Goal: Task Accomplishment & Management: Use online tool/utility

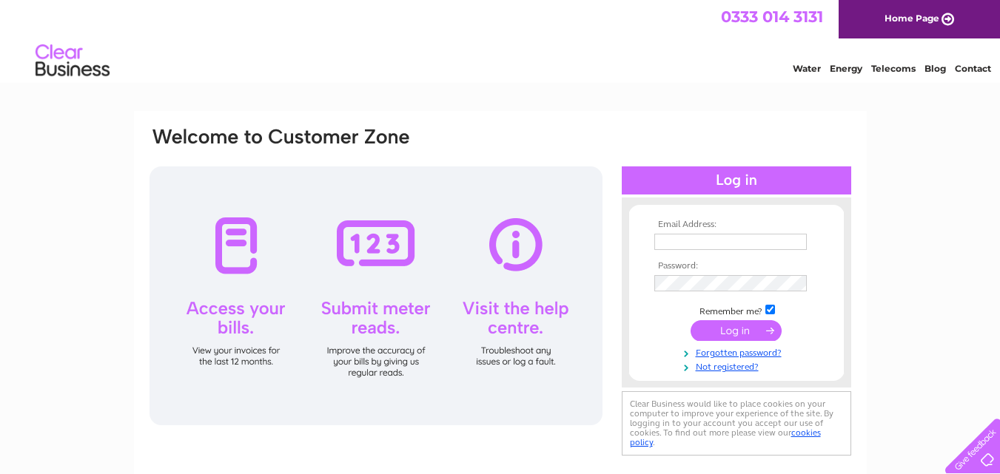
type input "[EMAIL_ADDRESS][DOMAIN_NAME]"
click at [736, 329] on input "submit" at bounding box center [735, 330] width 91 height 21
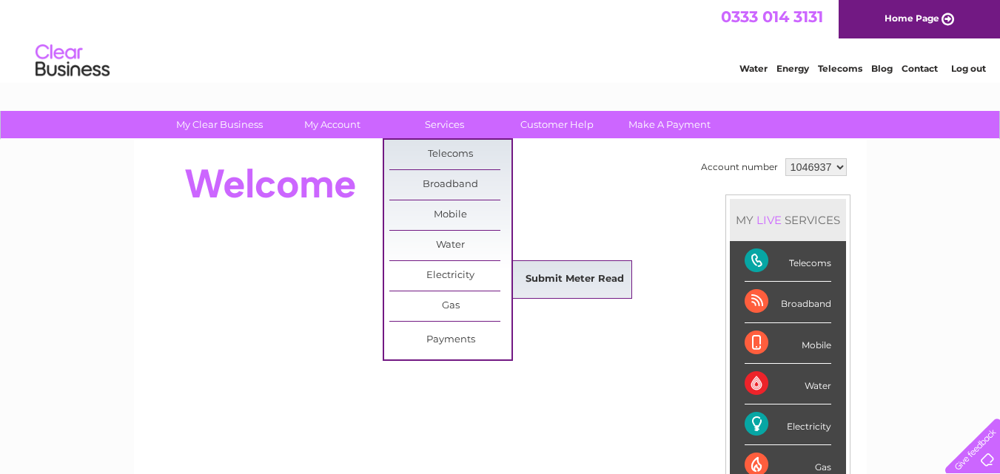
click at [547, 279] on link "Submit Meter Read" at bounding box center [574, 280] width 122 height 30
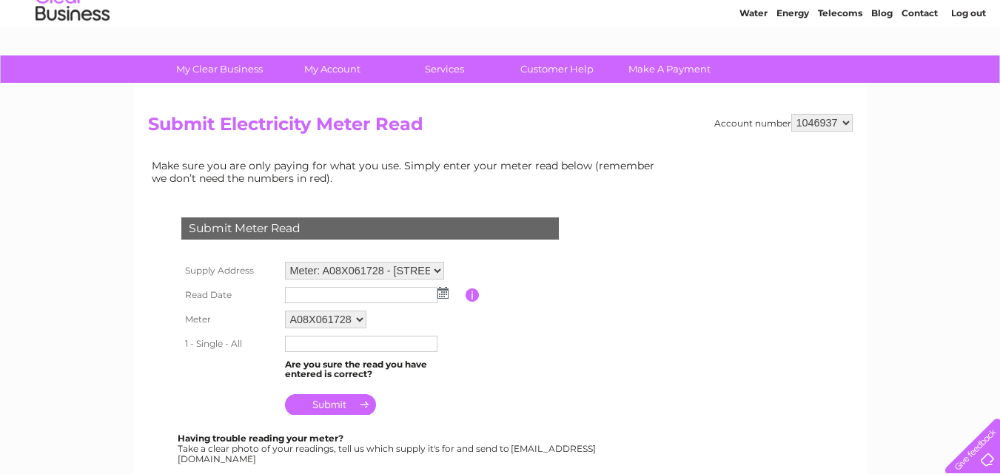
scroll to position [68, 0]
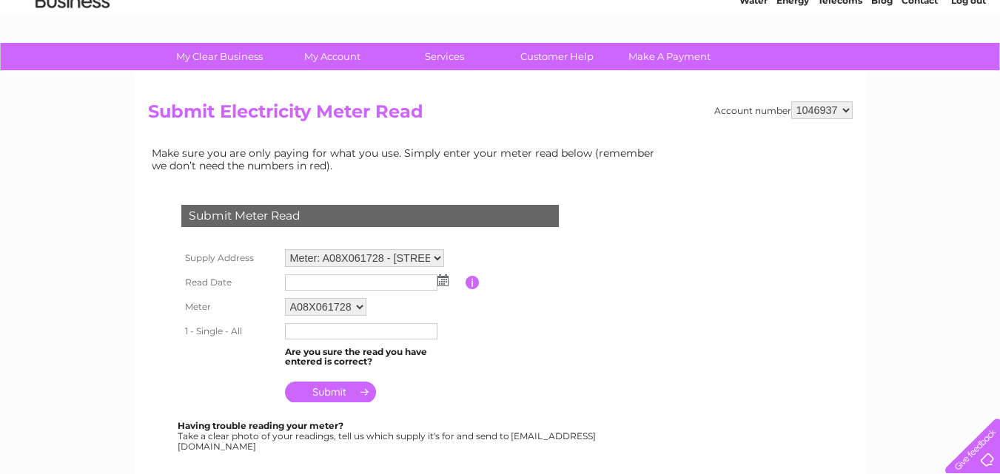
click at [317, 283] on input "text" at bounding box center [361, 282] width 152 height 16
click at [337, 285] on input "text" at bounding box center [362, 283] width 154 height 18
click at [442, 285] on img at bounding box center [442, 280] width 11 height 12
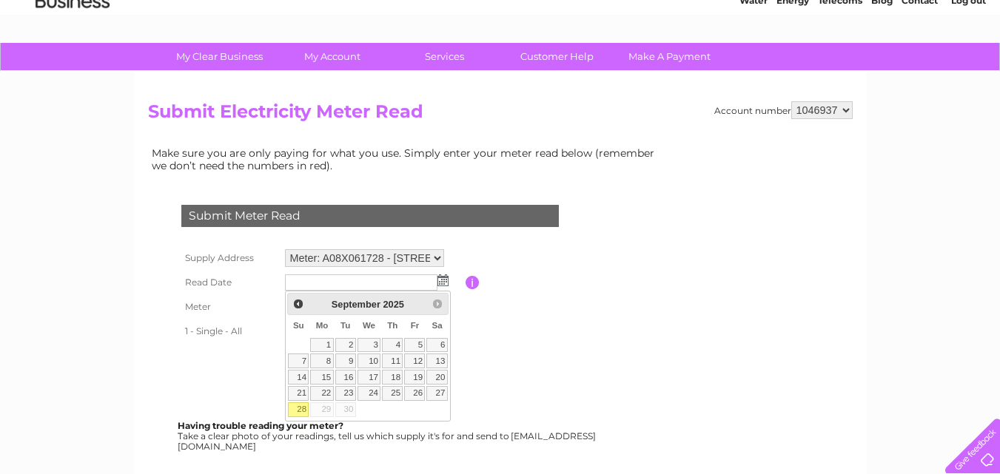
click at [297, 407] on link "28" at bounding box center [298, 409] width 21 height 15
type input "2025/09/28"
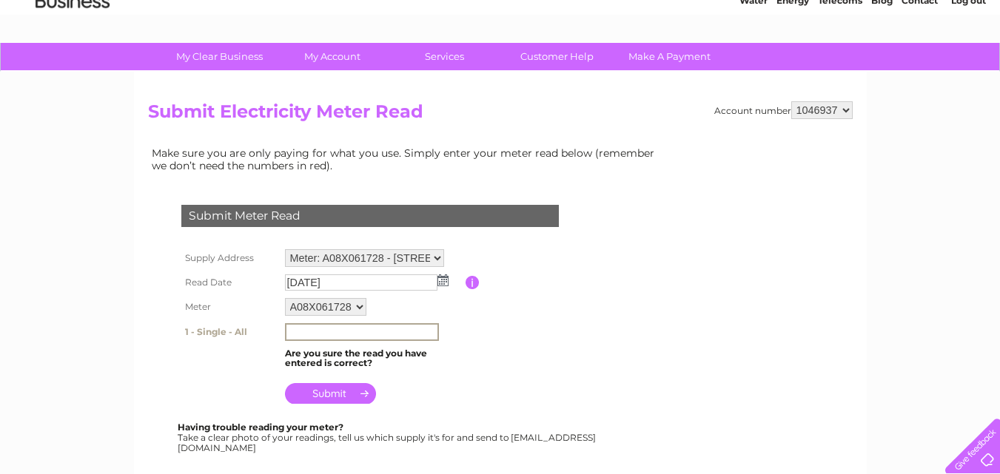
click at [330, 331] on input "text" at bounding box center [362, 332] width 154 height 18
type input "58024"
click at [337, 395] on input "submit" at bounding box center [330, 392] width 91 height 21
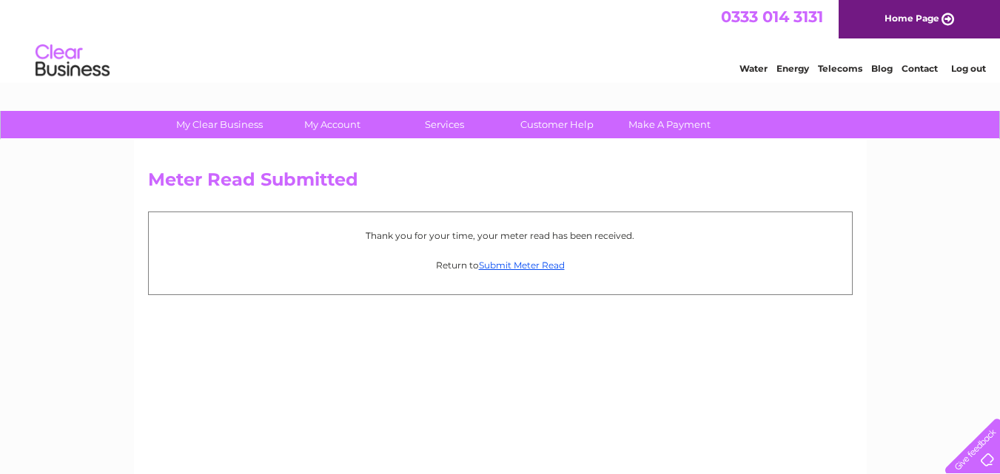
click at [964, 69] on link "Log out" at bounding box center [968, 68] width 35 height 11
